Goal: Find specific page/section: Find specific page/section

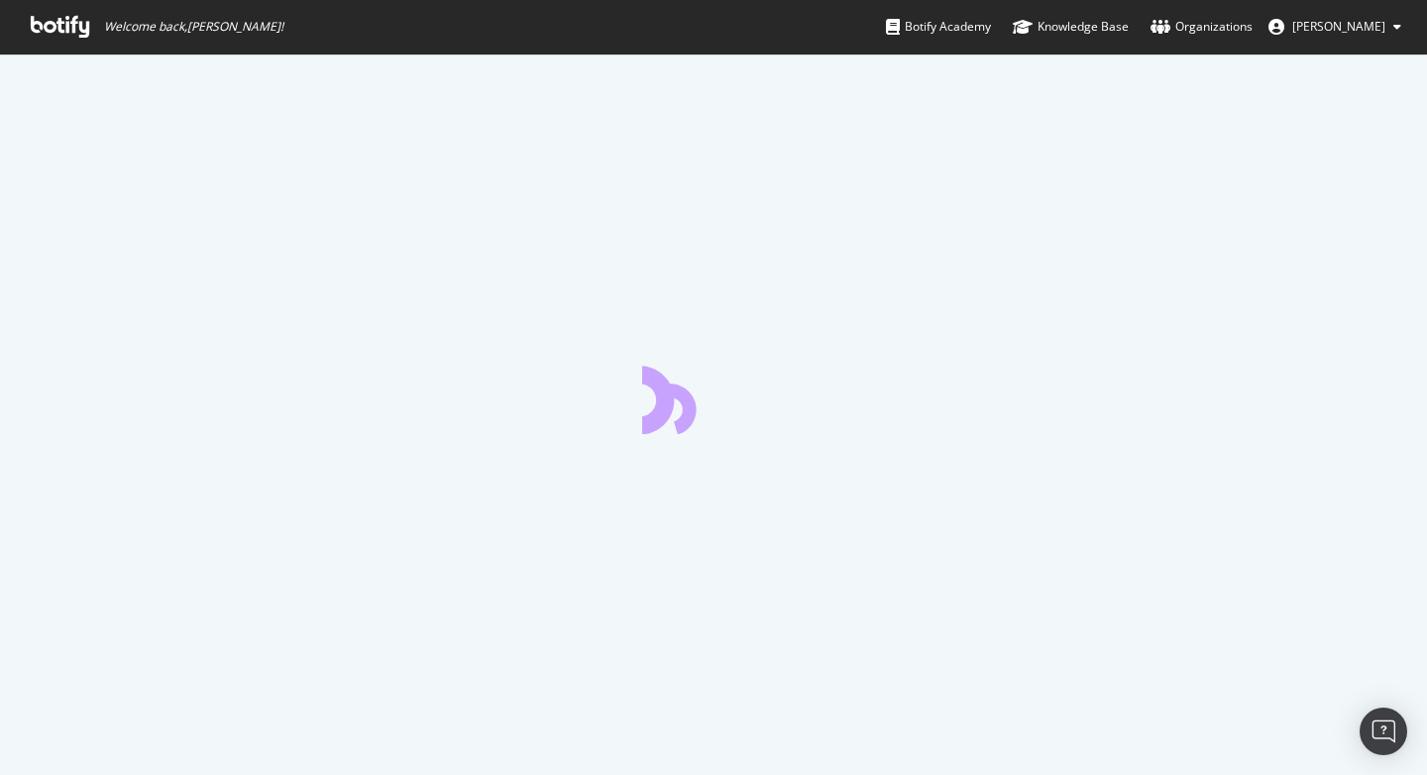
click at [295, 193] on div at bounding box center [713, 415] width 1427 height 722
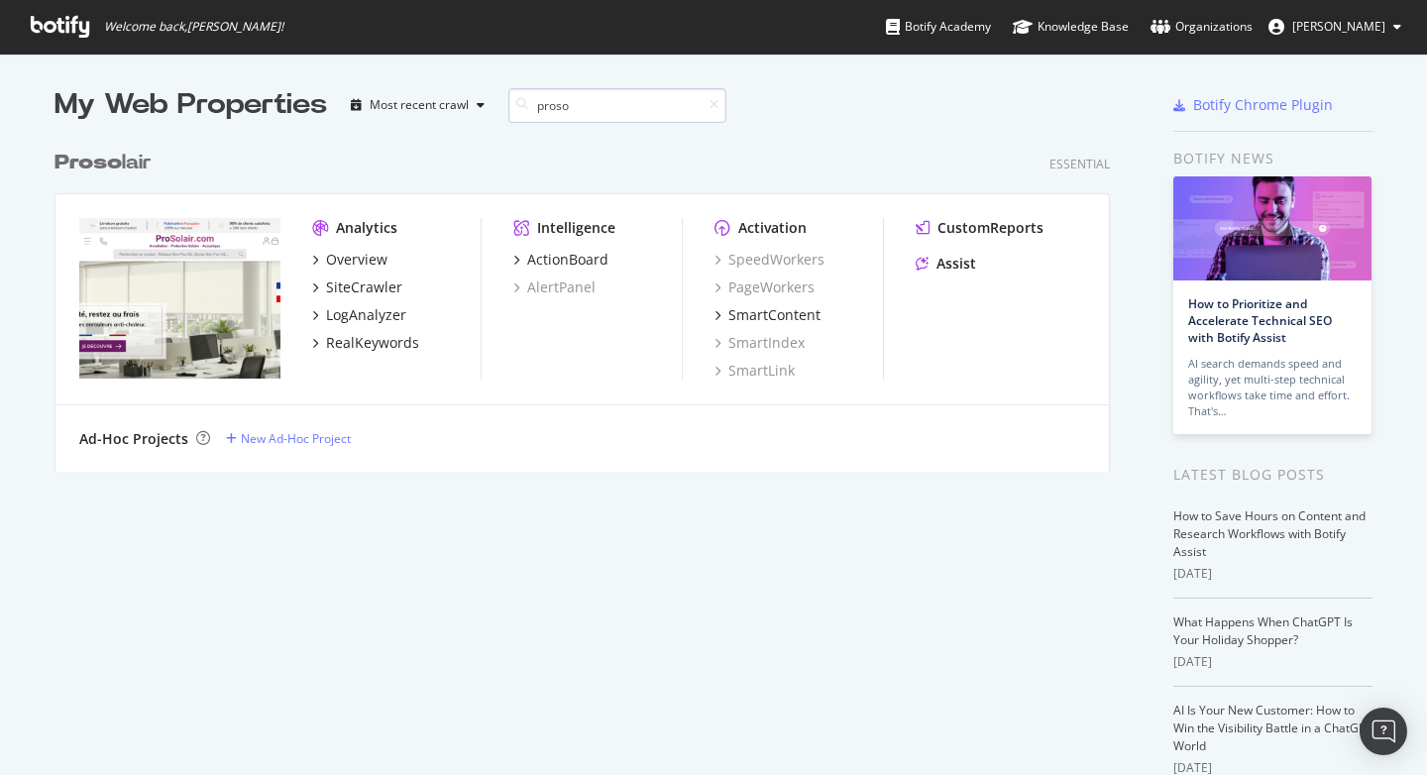
scroll to position [332, 1057]
type input "proso"
click at [97, 161] on b "Proso" at bounding box center [88, 163] width 67 height 20
